Goal: Navigation & Orientation: Understand site structure

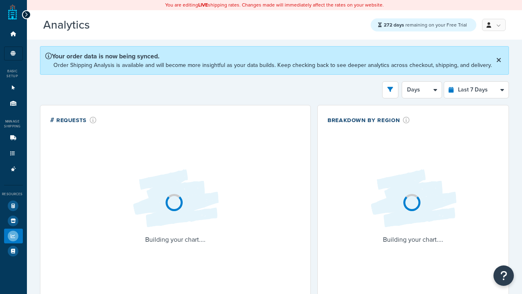
select select "last_7_days"
